Goal: Information Seeking & Learning: Learn about a topic

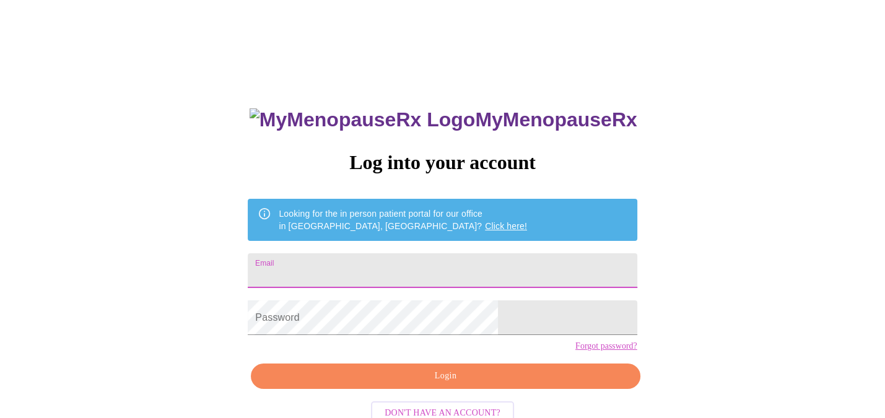
click at [344, 277] on input "Email" at bounding box center [442, 270] width 389 height 35
type input "[EMAIL_ADDRESS][DOMAIN_NAME]"
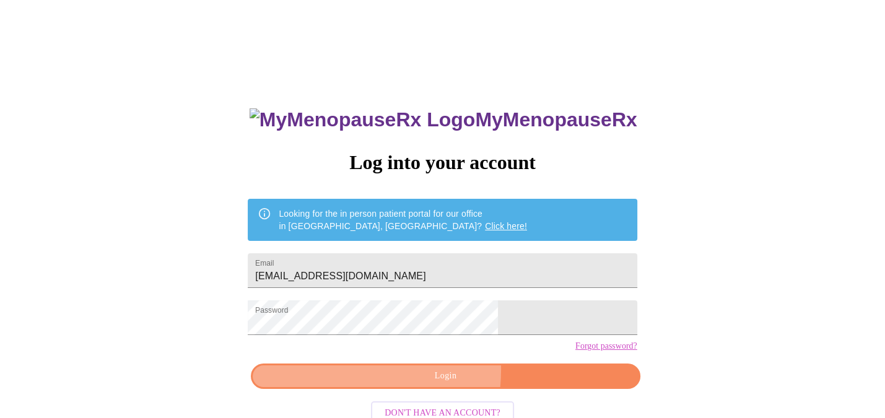
click at [387, 384] on span "Login" at bounding box center [445, 375] width 360 height 15
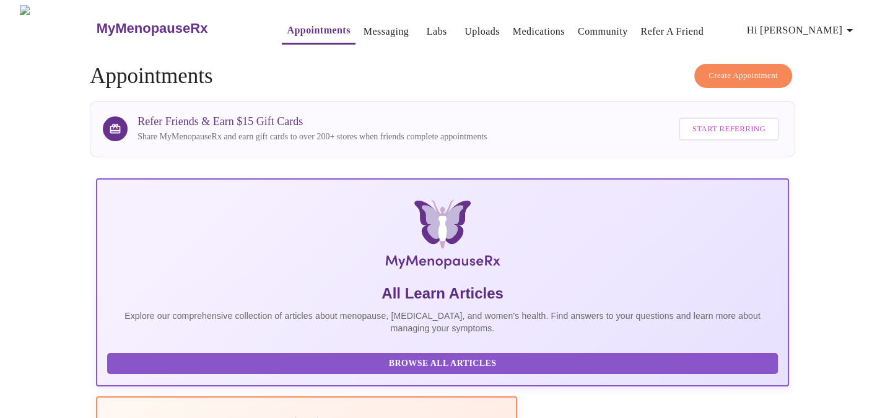
click at [363, 24] on link "Messaging" at bounding box center [385, 31] width 45 height 17
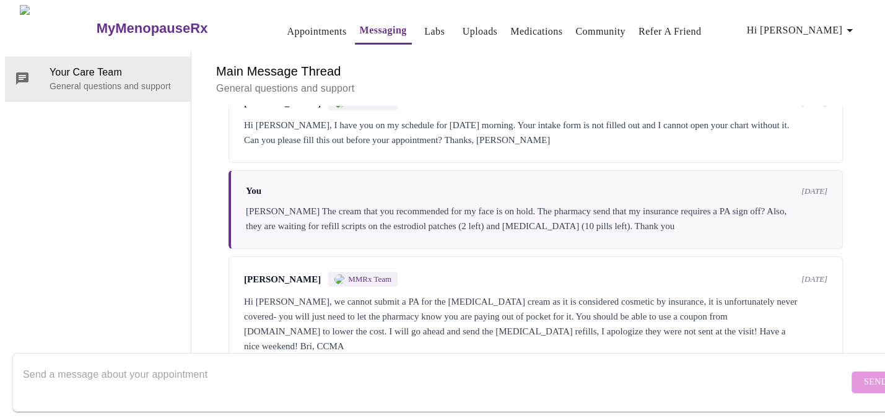
click at [510, 28] on link "Medications" at bounding box center [536, 31] width 52 height 17
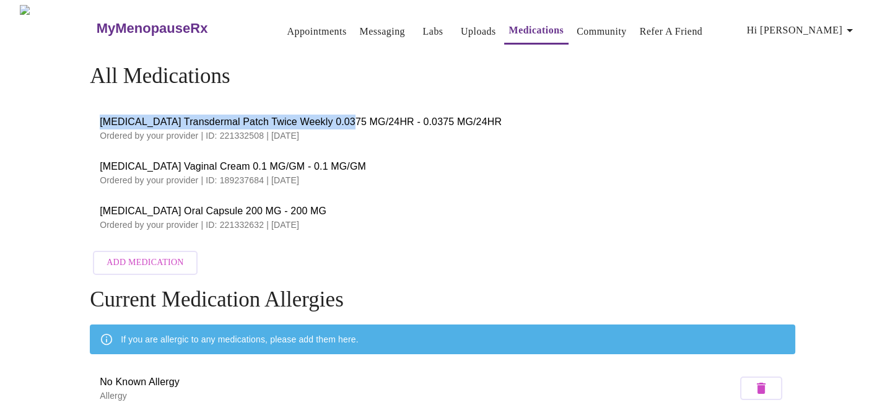
drag, startPoint x: 100, startPoint y: 116, endPoint x: 342, endPoint y: 119, distance: 242.0
click at [342, 119] on span "[MEDICAL_DATA] Transdermal Patch Twice Weekly 0.0375 MG/24HR - 0.0375 MG/24HR" at bounding box center [442, 122] width 685 height 15
copy span "[MEDICAL_DATA] Transdermal Patch Twice Weekly 0.0375 MG"
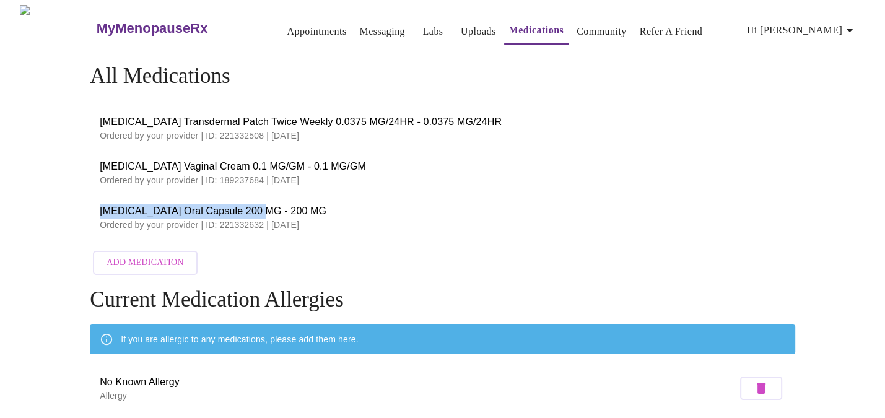
drag, startPoint x: 97, startPoint y: 206, endPoint x: 256, endPoint y: 207, distance: 159.1
click at [256, 207] on li "[MEDICAL_DATA] Oral Capsule 200 MG - 200 MG Ordered by your provider | ID: 2213…" at bounding box center [442, 217] width 705 height 45
copy span "[MEDICAL_DATA] Oral Capsule 200 MG"
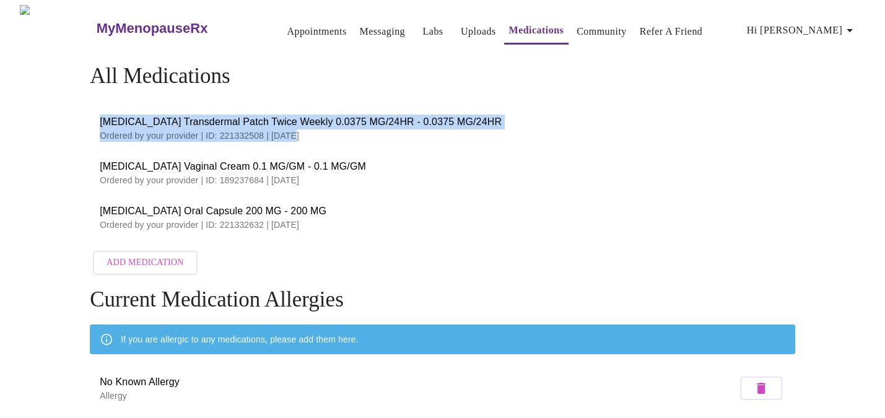
drag, startPoint x: 99, startPoint y: 117, endPoint x: 290, endPoint y: 126, distance: 190.9
click at [290, 126] on li "[MEDICAL_DATA] Transdermal Patch Twice Weekly 0.0375 MG/24HR - 0.0375 MG/24HR O…" at bounding box center [442, 128] width 705 height 45
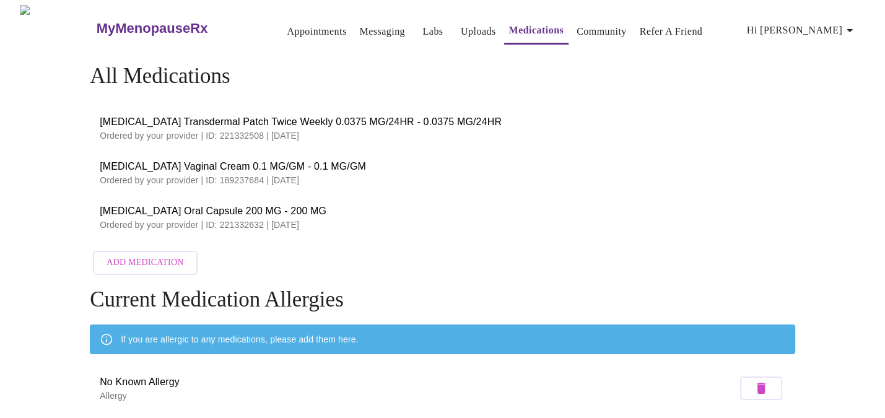
click at [397, 186] on li "[MEDICAL_DATA] Vaginal Cream 0.1 MG/GM - 0.1 MG/GM Ordered by your provider | I…" at bounding box center [442, 172] width 705 height 45
drag, startPoint x: 339, startPoint y: 117, endPoint x: 97, endPoint y: 113, distance: 242.1
click at [97, 113] on li "[MEDICAL_DATA] Transdermal Patch Twice Weekly 0.0375 MG/24HR - 0.0375 MG/24HR O…" at bounding box center [442, 128] width 705 height 45
copy span "[MEDICAL_DATA] Transdermal Patch Twice Weekly 0.0375 MG"
drag, startPoint x: 100, startPoint y: 209, endPoint x: 255, endPoint y: 201, distance: 154.9
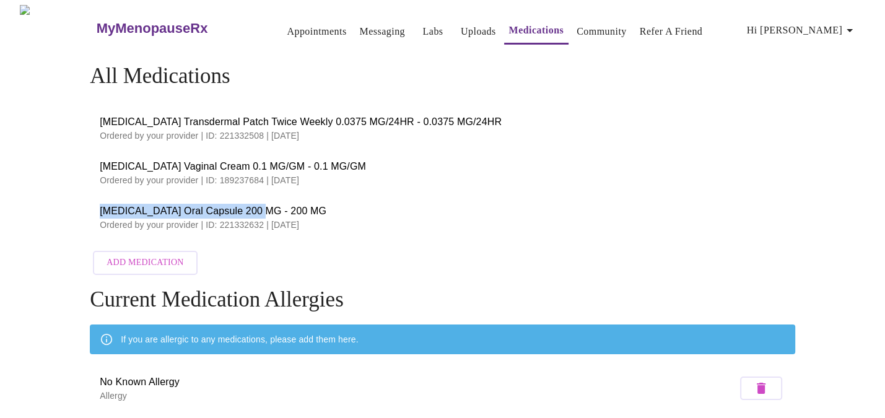
click at [255, 204] on span "[MEDICAL_DATA] Oral Capsule 200 MG - 200 MG" at bounding box center [442, 211] width 685 height 15
copy span "[MEDICAL_DATA] Oral Capsule 200 MG"
